Goal: Find contact information: Find contact information

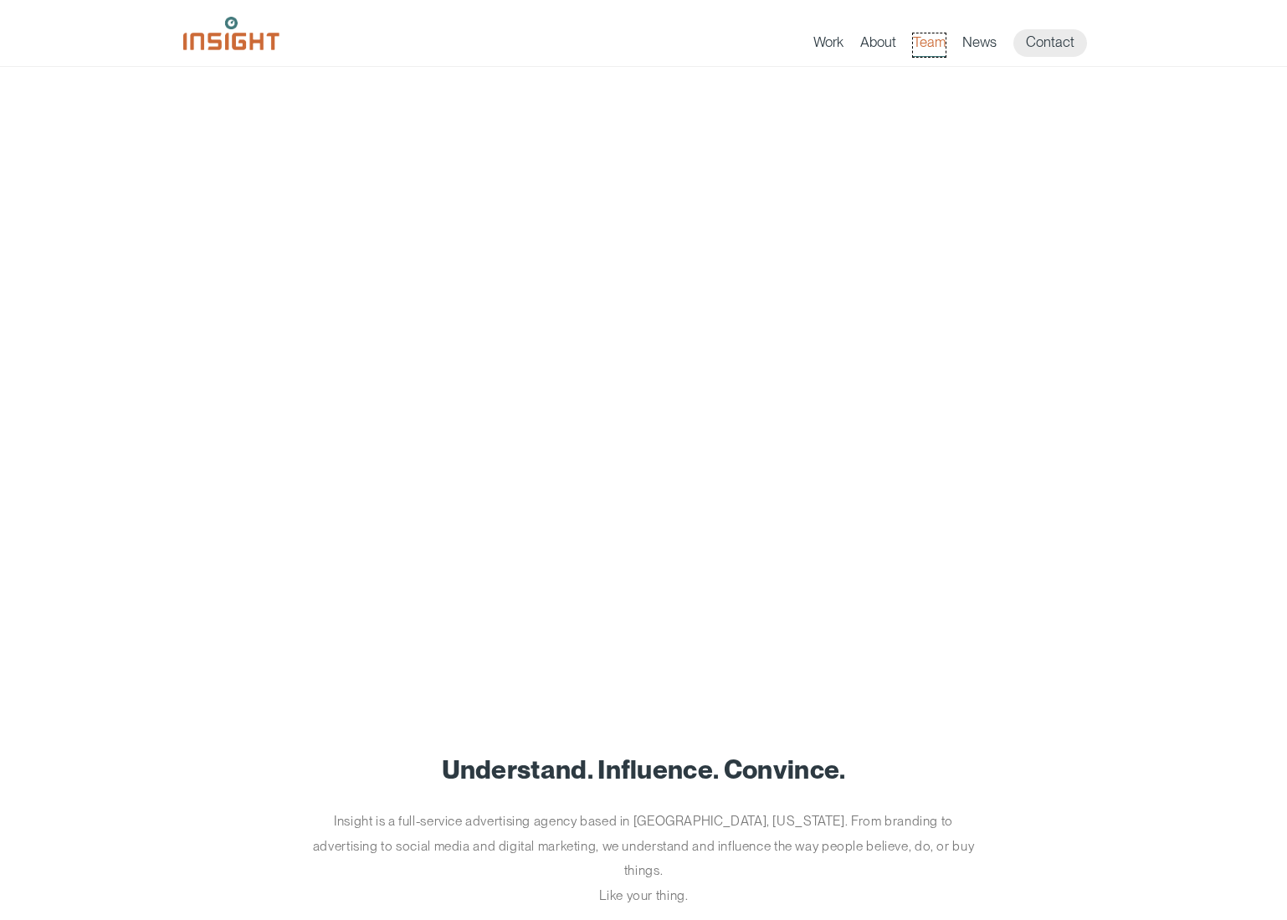
click at [939, 40] on link "Team" at bounding box center [929, 44] width 33 height 23
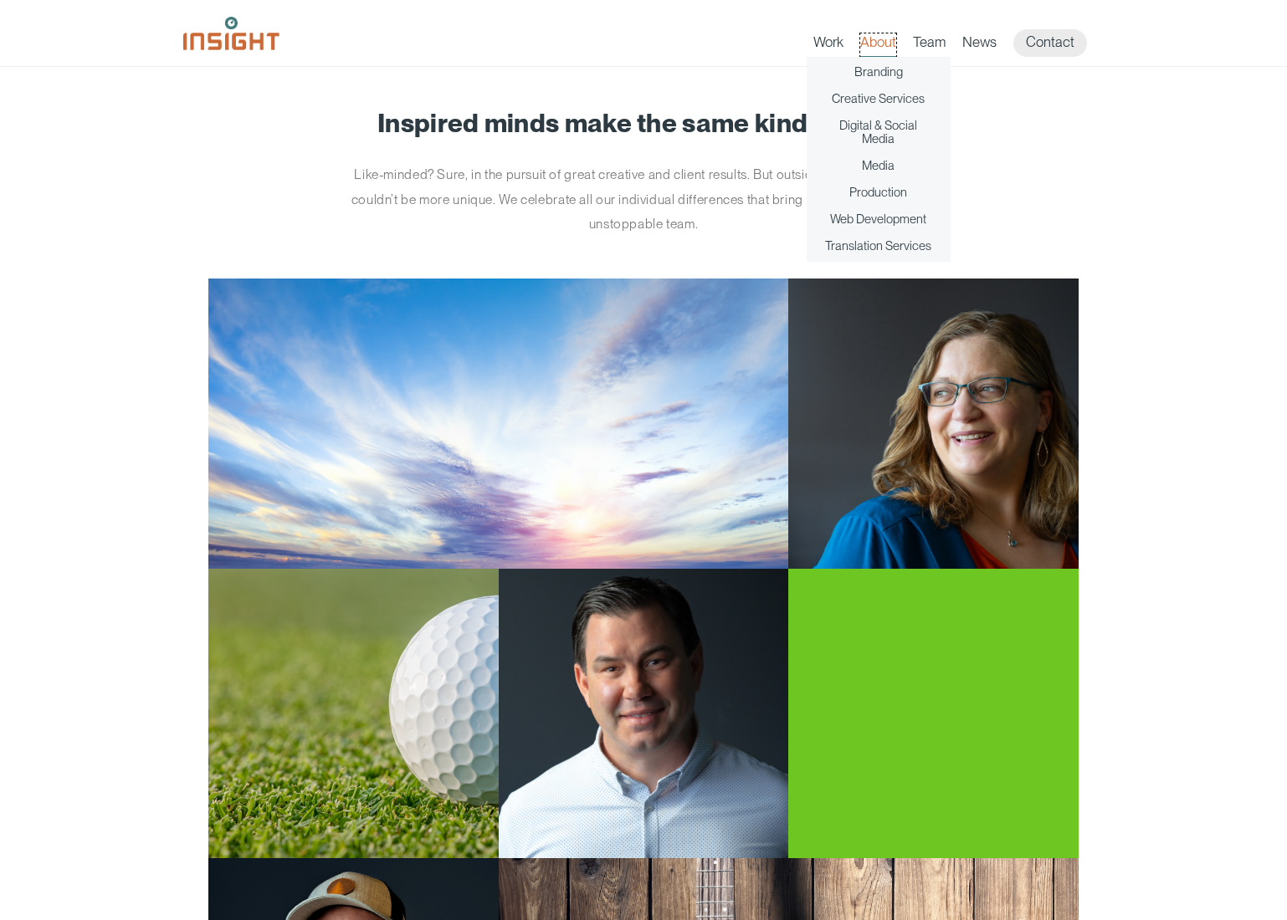
click at [888, 45] on link "About" at bounding box center [878, 44] width 36 height 23
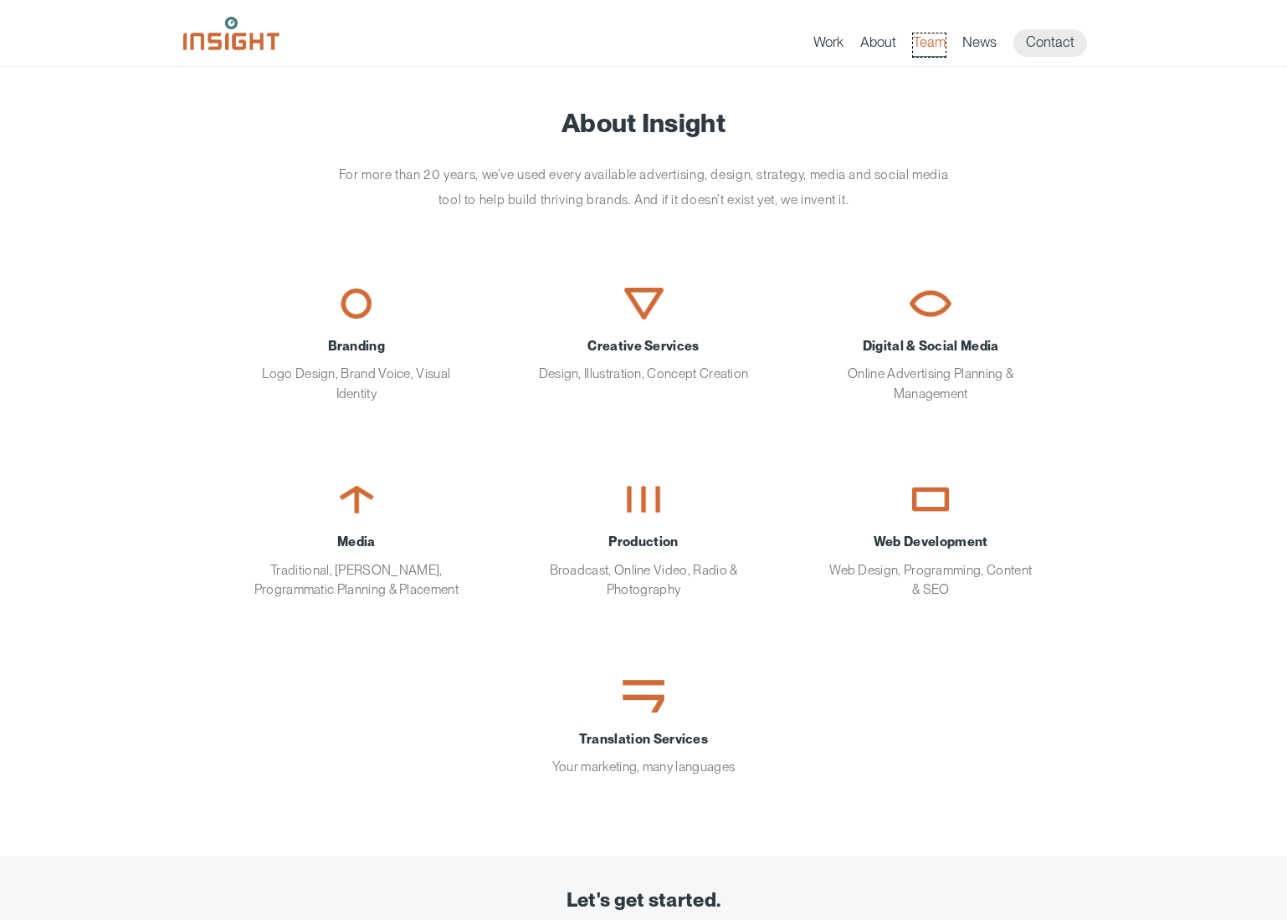
click at [927, 53] on link "Team" at bounding box center [929, 44] width 33 height 23
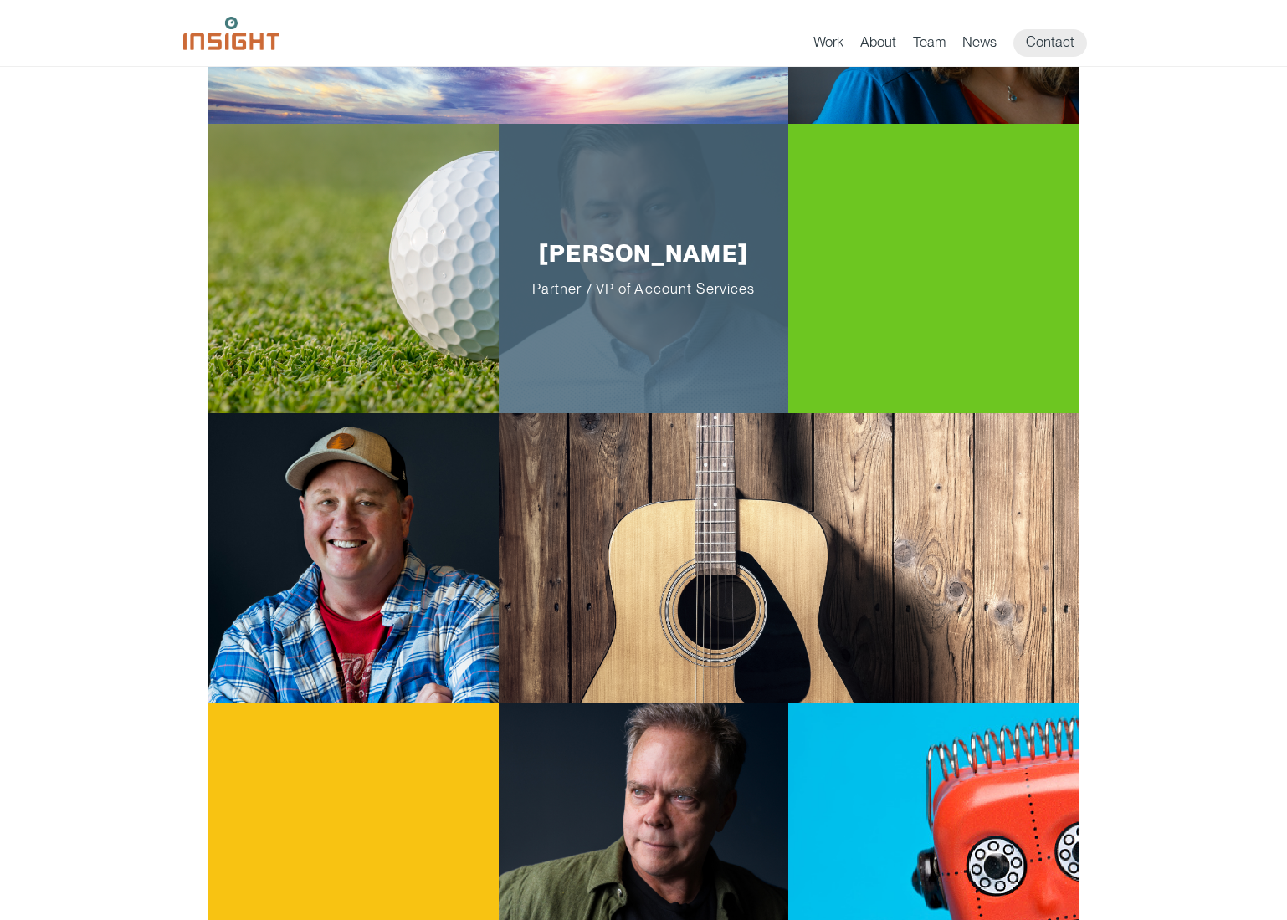
scroll to position [418, 0]
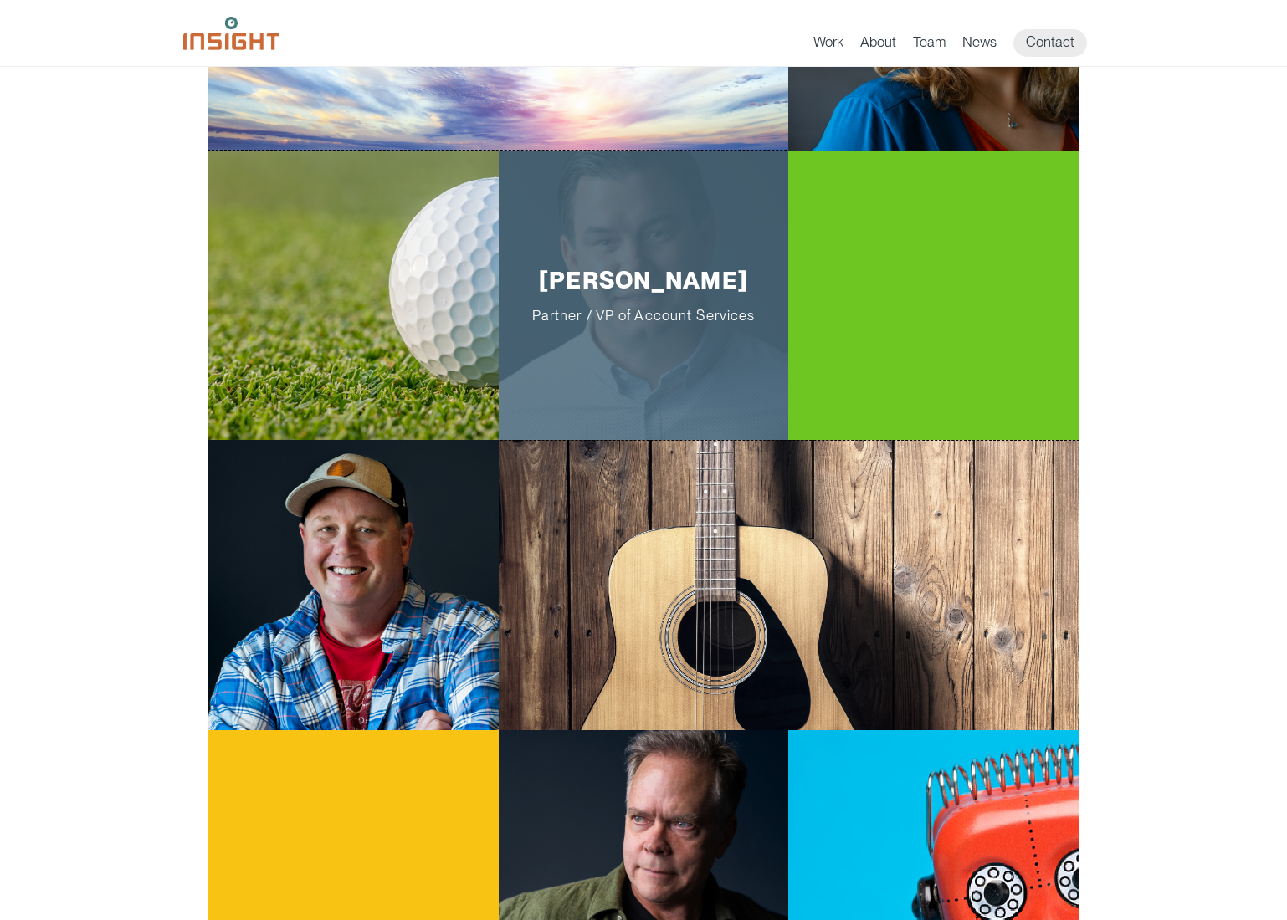
click at [646, 300] on p "Roger Nolan Partner / VP of Account Services" at bounding box center [644, 295] width 238 height 58
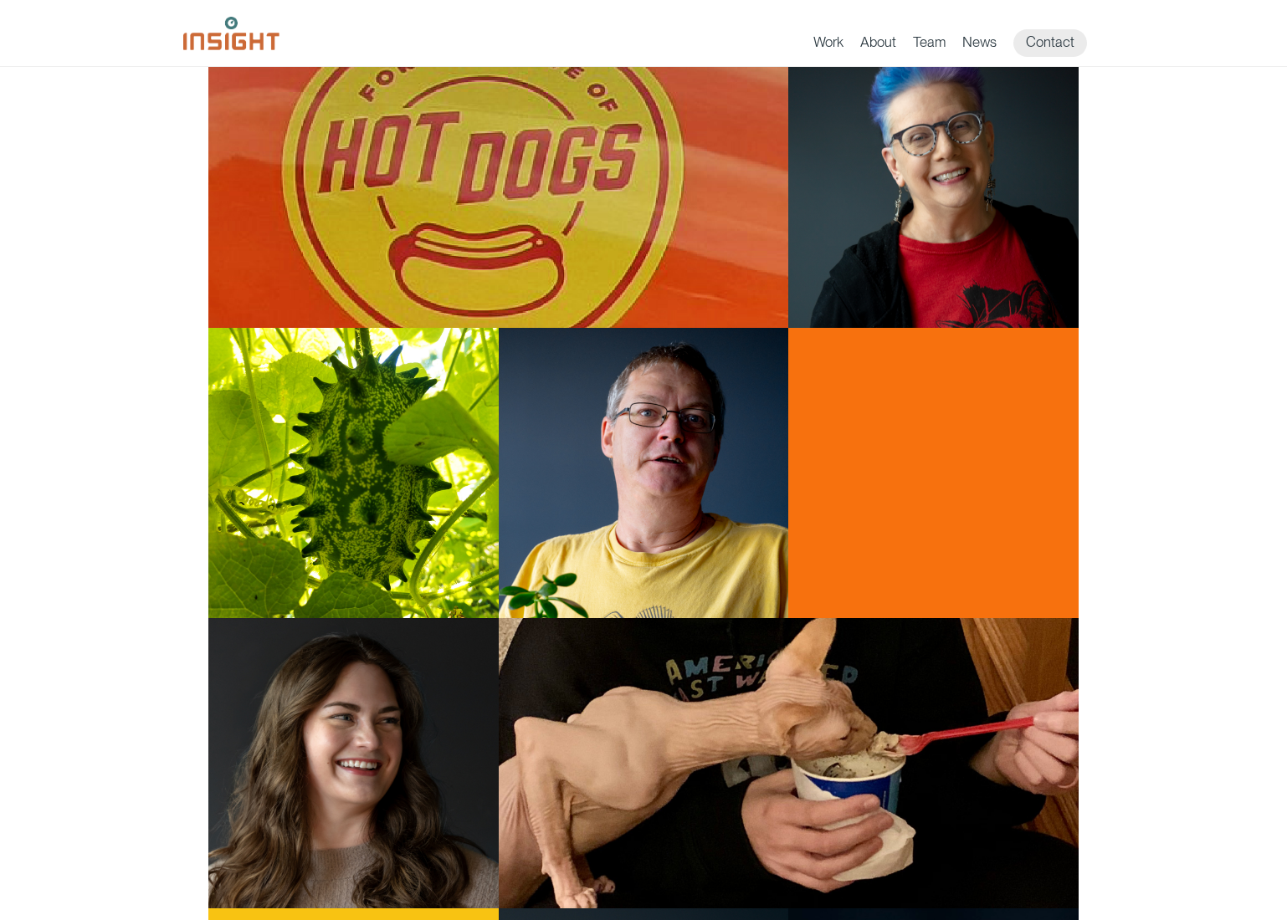
scroll to position [1757, 0]
